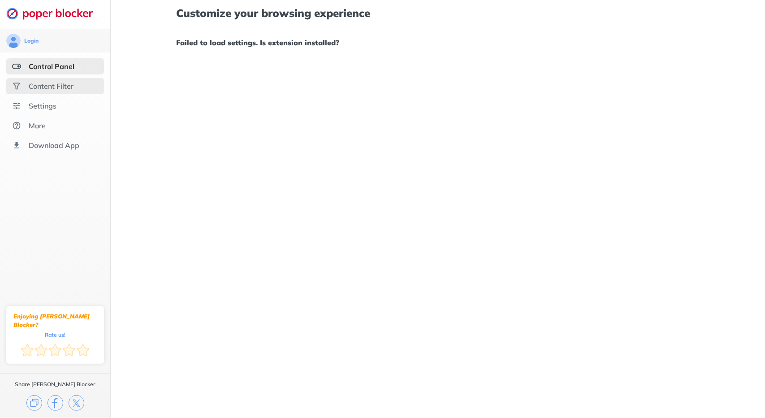
click at [84, 90] on div "Content Filter" at bounding box center [55, 86] width 98 height 16
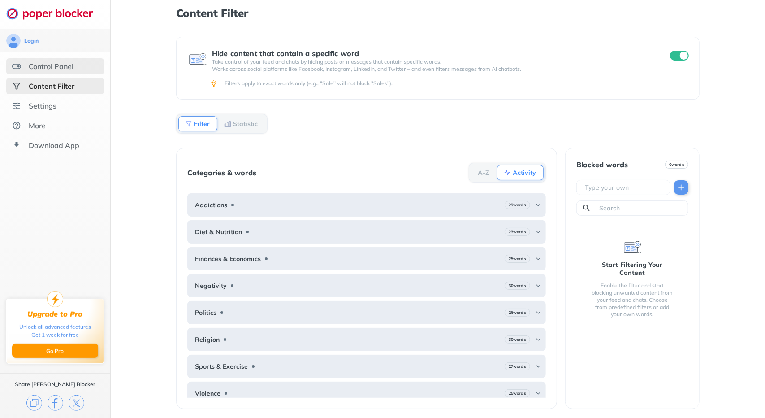
click at [89, 69] on div "Control Panel" at bounding box center [55, 66] width 98 height 16
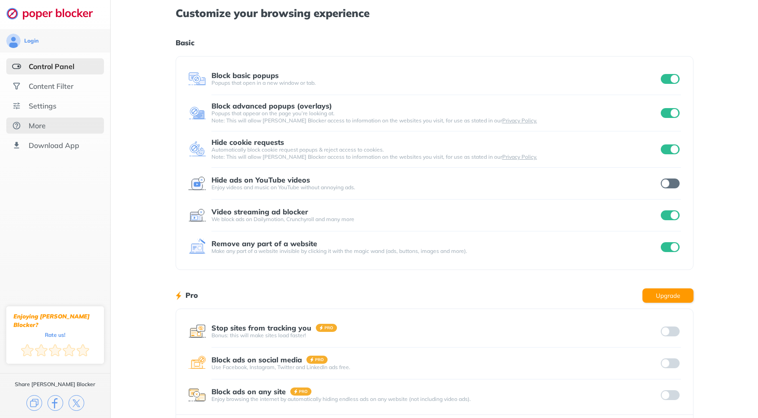
click at [35, 127] on div "More" at bounding box center [37, 125] width 17 height 9
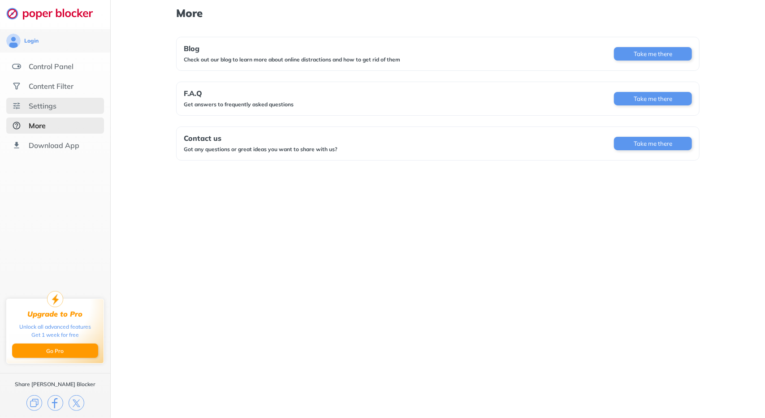
click at [27, 113] on ul "Control Panel Content Filter Settings More Download App" at bounding box center [55, 105] width 110 height 95
click at [37, 104] on div "Settings" at bounding box center [43, 105] width 28 height 9
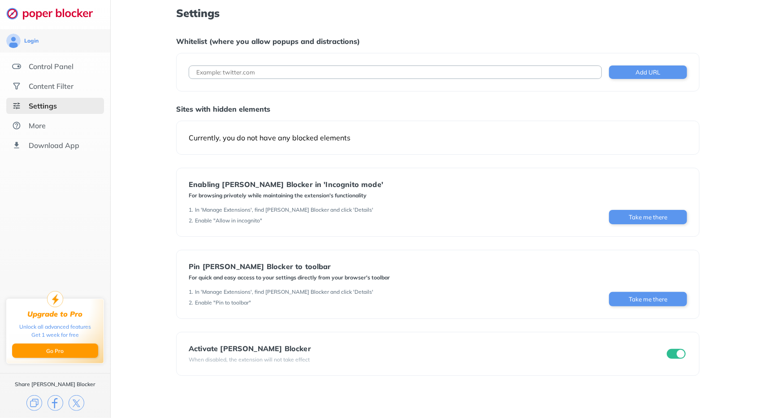
click at [426, 77] on input at bounding box center [395, 71] width 413 height 13
type input "[DOMAIN_NAME]"
click at [641, 73] on button "Add URL" at bounding box center [648, 71] width 78 height 13
